Goal: Transaction & Acquisition: Purchase product/service

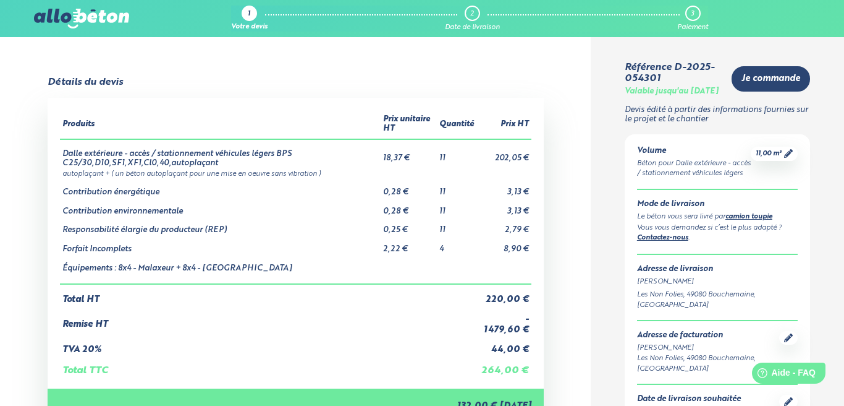
scroll to position [22, 0]
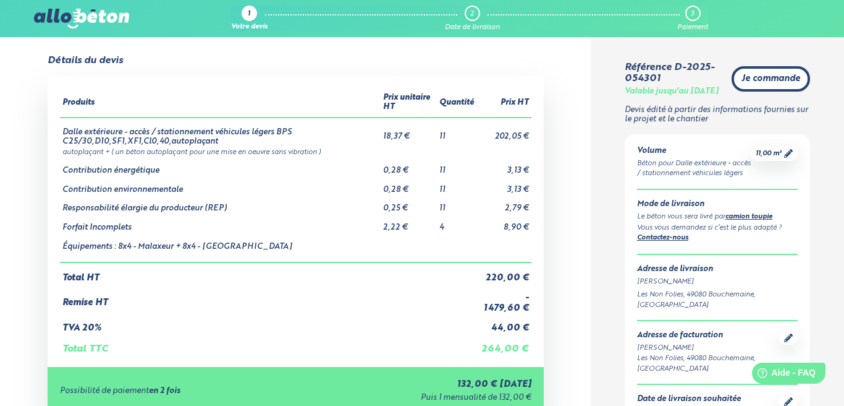
click at [765, 84] on span "Je commande" at bounding box center [771, 79] width 59 height 11
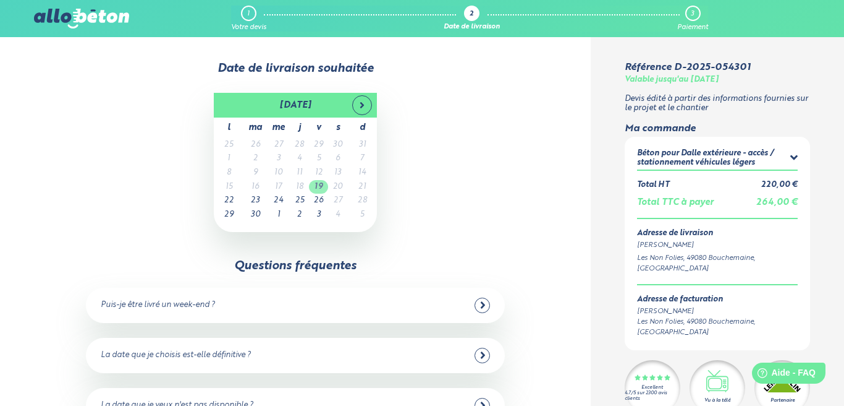
click at [315, 187] on td "19" at bounding box center [318, 187] width 19 height 14
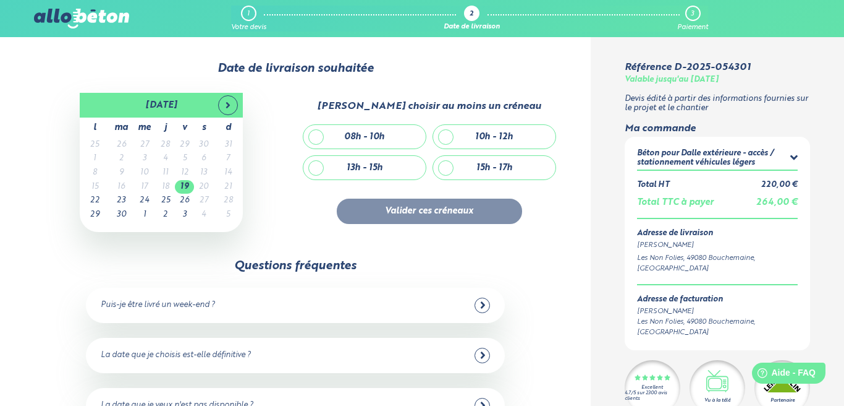
click at [318, 138] on div "08h - 10h" at bounding box center [365, 136] width 122 height 23
checkbox input "true"
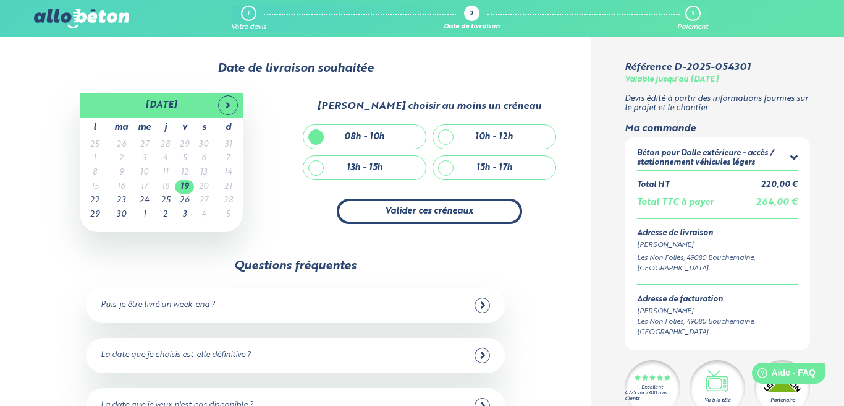
click at [475, 217] on button "Valider ces créneaux" at bounding box center [429, 210] width 185 height 25
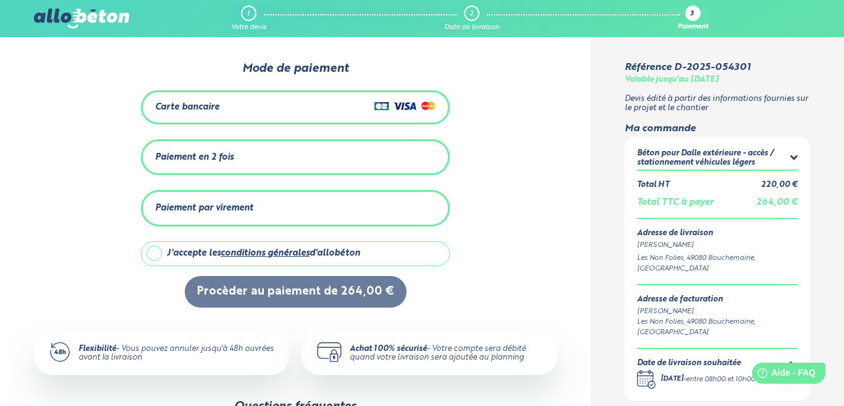
click at [297, 112] on div "Carte bancaire" at bounding box center [295, 107] width 281 height 18
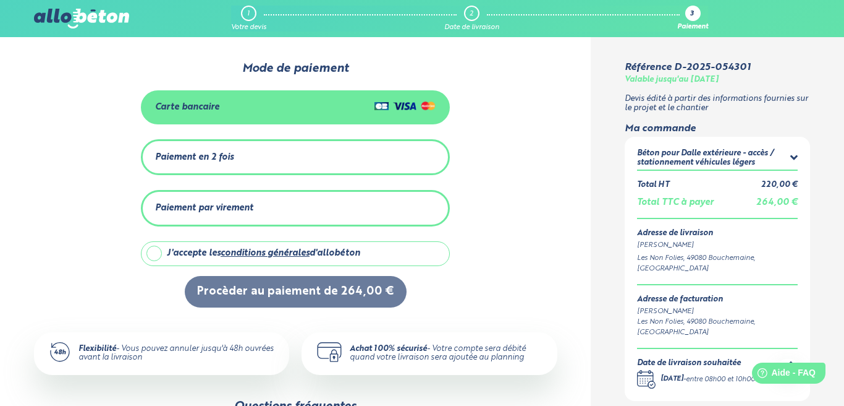
click at [160, 257] on label "J'accepte les conditions générales d'allobéton" at bounding box center [295, 253] width 309 height 25
checkbox input "true"
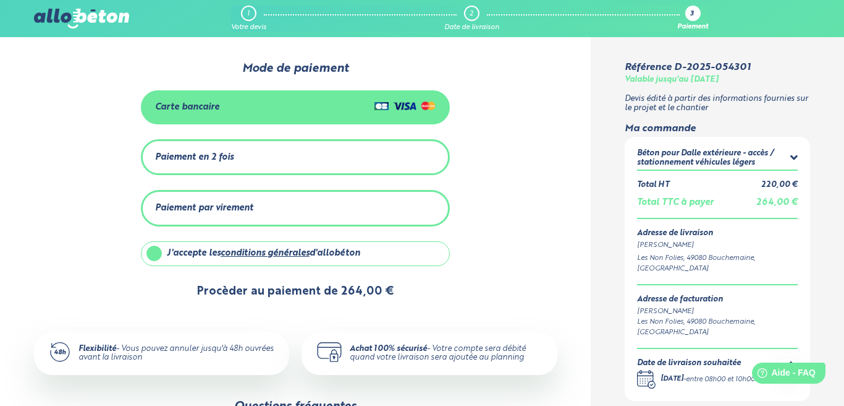
click at [286, 300] on button "Procèder au paiement de 264,00 €" at bounding box center [296, 292] width 222 height 32
